Goal: Find specific page/section: Find specific page/section

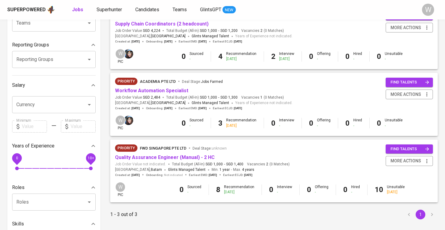
scroll to position [90, 0]
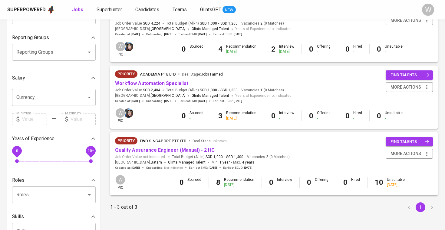
click at [149, 149] on link "Quality Assurance Engineer (Manual) - 2 HC" at bounding box center [165, 150] width 100 height 6
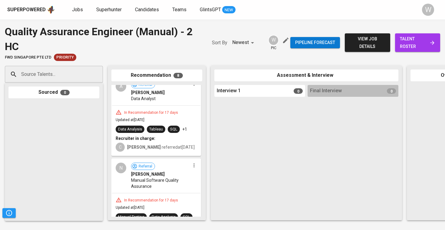
scroll to position [467, 0]
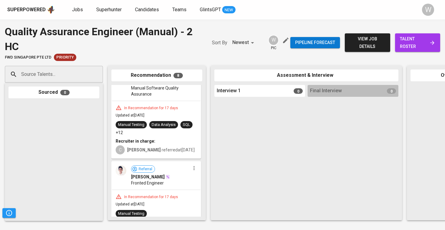
drag, startPoint x: 157, startPoint y: 109, endPoint x: 259, endPoint y: 129, distance: 104.5
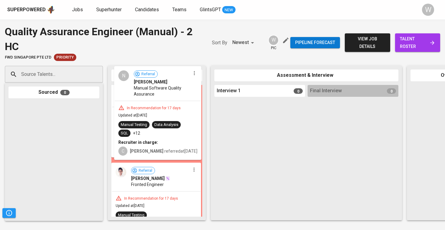
scroll to position [374, 0]
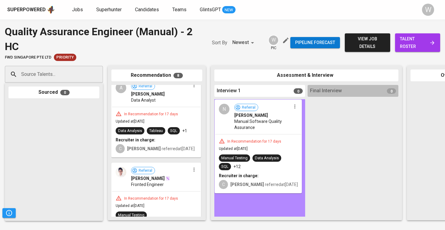
drag, startPoint x: 145, startPoint y: 100, endPoint x: 247, endPoint y: 135, distance: 108.3
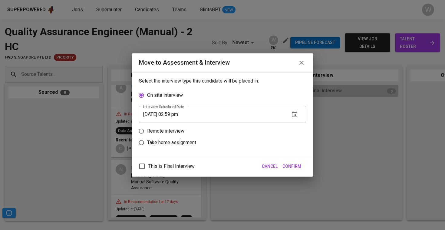
click at [182, 132] on p "Remote interview" at bounding box center [165, 130] width 37 height 7
click at [147, 132] on input "Remote interview" at bounding box center [142, 131] width 12 height 12
radio input "true"
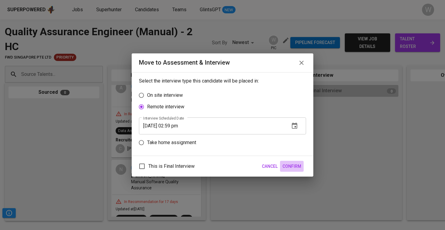
click at [294, 166] on span "Confirm" at bounding box center [292, 166] width 19 height 8
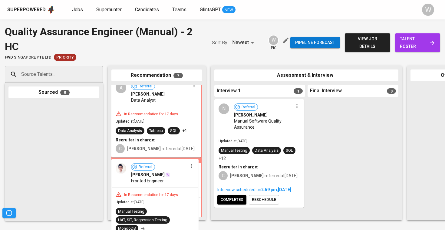
scroll to position [401, 0]
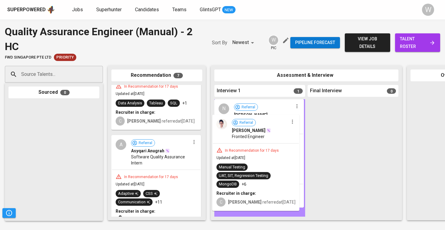
drag, startPoint x: 155, startPoint y: 182, endPoint x: 259, endPoint y: 138, distance: 113.8
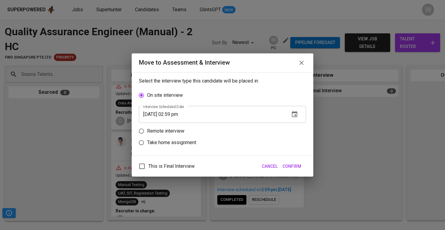
click at [178, 127] on p "Remote interview" at bounding box center [165, 130] width 37 height 7
click at [147, 127] on input "Remote interview" at bounding box center [142, 131] width 12 height 12
radio input "true"
click at [302, 169] on button "Confirm" at bounding box center [292, 166] width 24 height 11
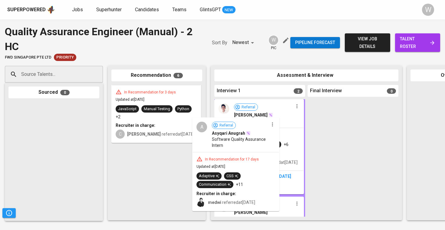
scroll to position [224, 0]
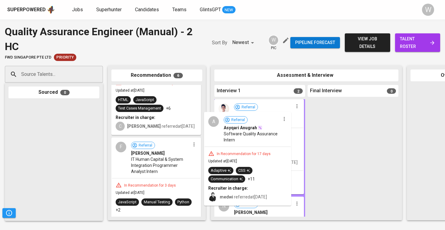
drag, startPoint x: 171, startPoint y: 159, endPoint x: 264, endPoint y: 147, distance: 94.4
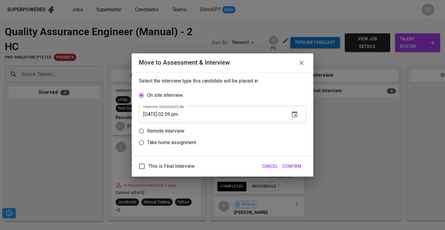
click at [161, 129] on p "Remote interview" at bounding box center [165, 130] width 37 height 7
click at [147, 129] on input "Remote interview" at bounding box center [142, 131] width 12 height 12
radio input "true"
click at [303, 165] on button "Confirm" at bounding box center [292, 166] width 24 height 11
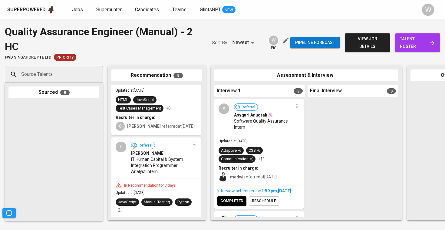
click at [295, 105] on icon "button" at bounding box center [297, 106] width 6 height 6
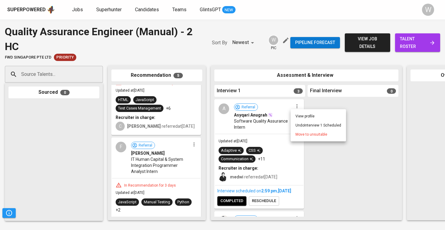
click at [268, 125] on div at bounding box center [222, 115] width 445 height 230
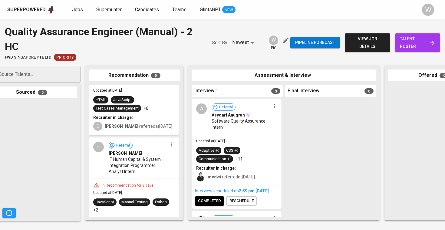
scroll to position [0, 23]
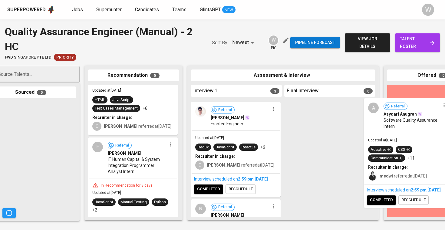
drag, startPoint x: 250, startPoint y: 128, endPoint x: 427, endPoint y: 128, distance: 176.9
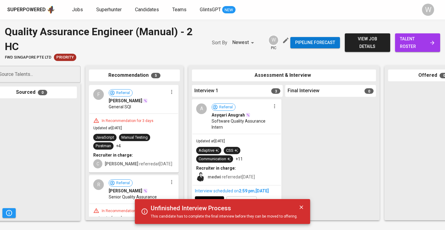
scroll to position [0, 0]
click at [403, 37] on span "talent roster" at bounding box center [417, 42] width 35 height 15
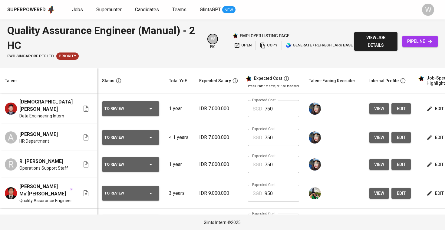
click at [79, 4] on div "Superpowered Jobs Superhunter Candidates Teams GlintsGPT NEW W" at bounding box center [222, 9] width 445 height 19
click at [77, 10] on span "Jobs" at bounding box center [77, 10] width 11 height 6
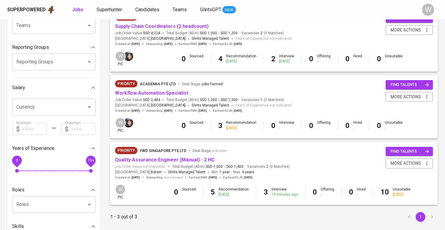
scroll to position [108, 0]
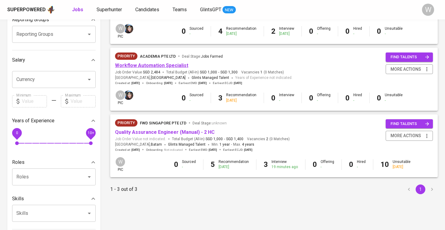
click at [161, 66] on link "Workflow Automation Specialist" at bounding box center [151, 65] width 73 height 6
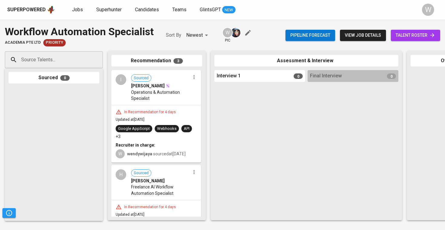
click at [398, 35] on span "talent roster" at bounding box center [416, 36] width 40 height 8
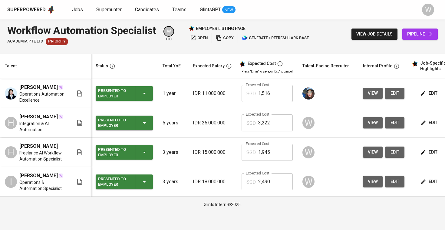
click at [373, 96] on span "view" at bounding box center [373, 93] width 10 height 8
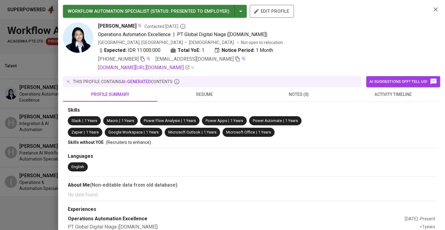
click at [38, 115] on div at bounding box center [222, 115] width 445 height 230
